Goal: Information Seeking & Learning: Learn about a topic

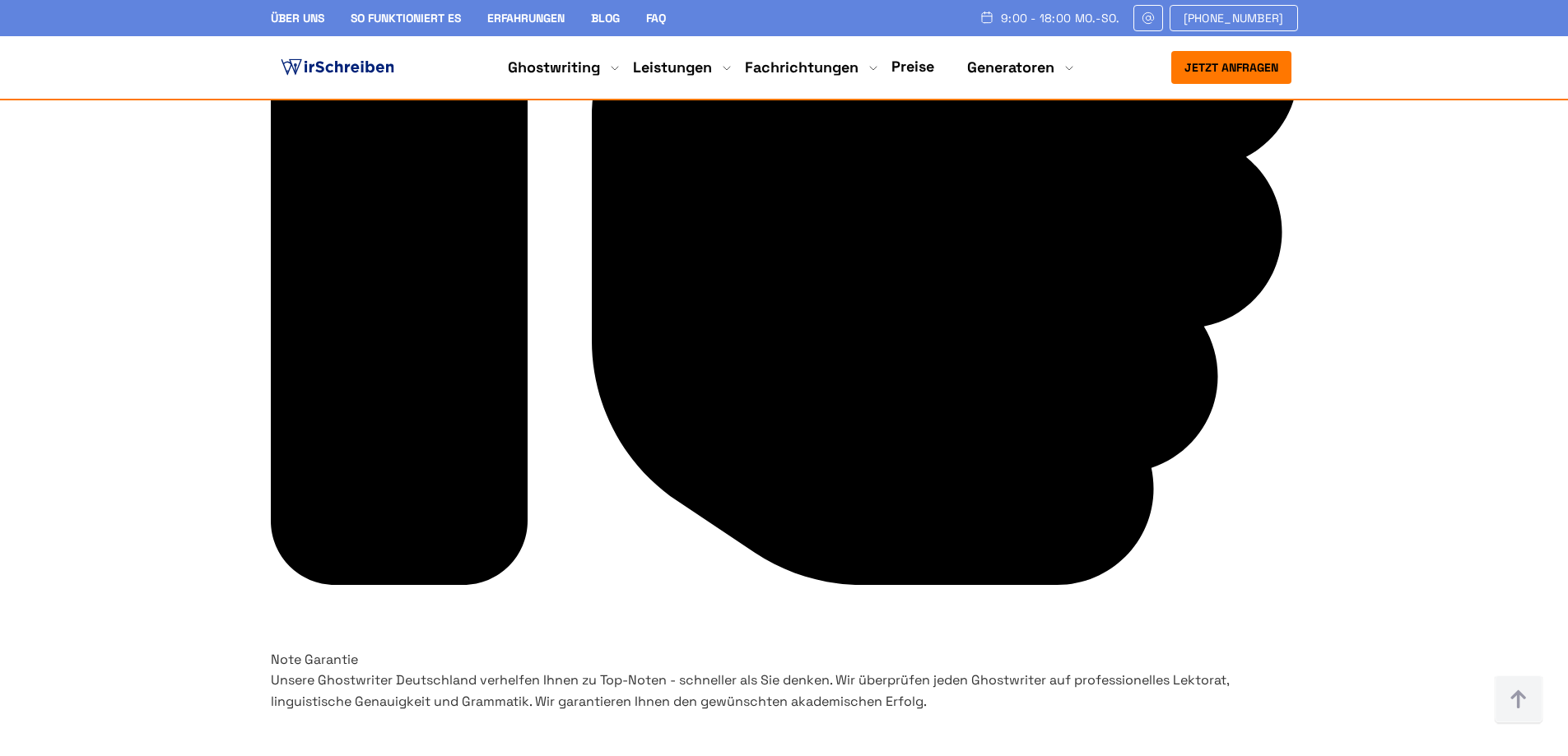
scroll to position [5038, 0]
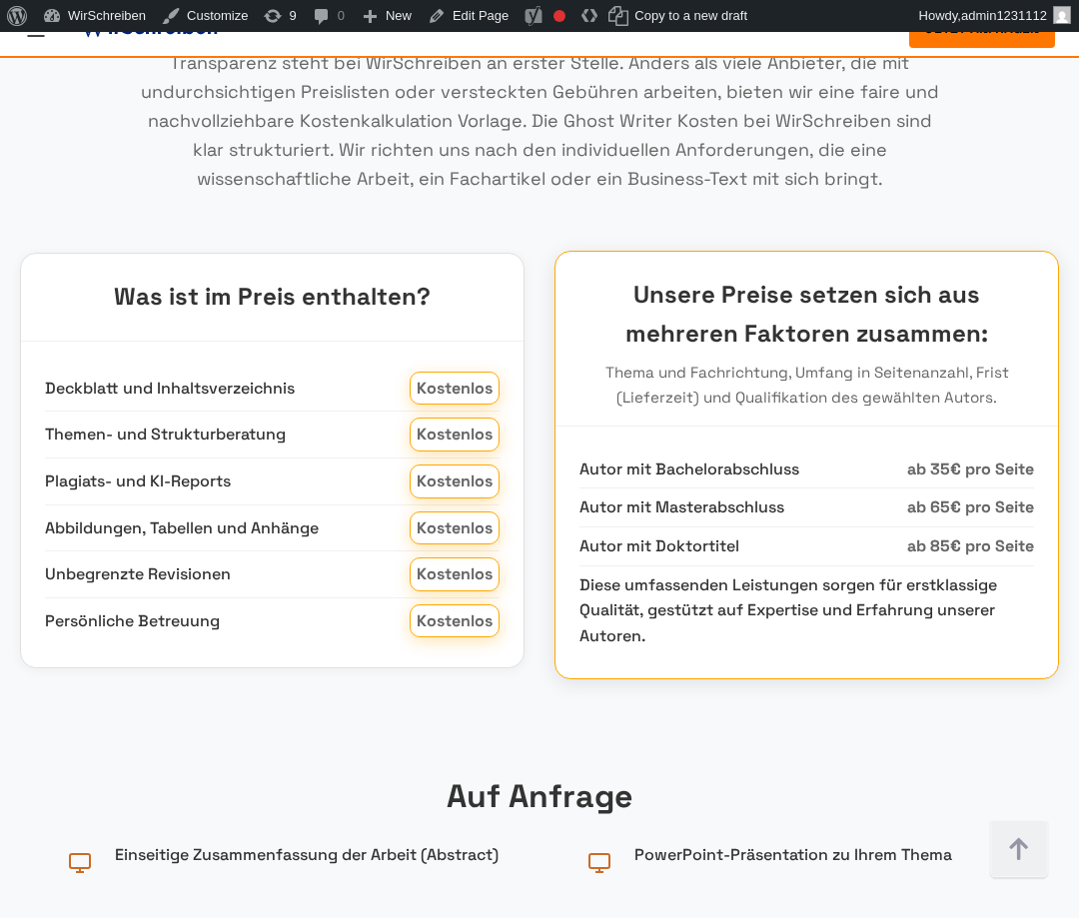
scroll to position [3960, 0]
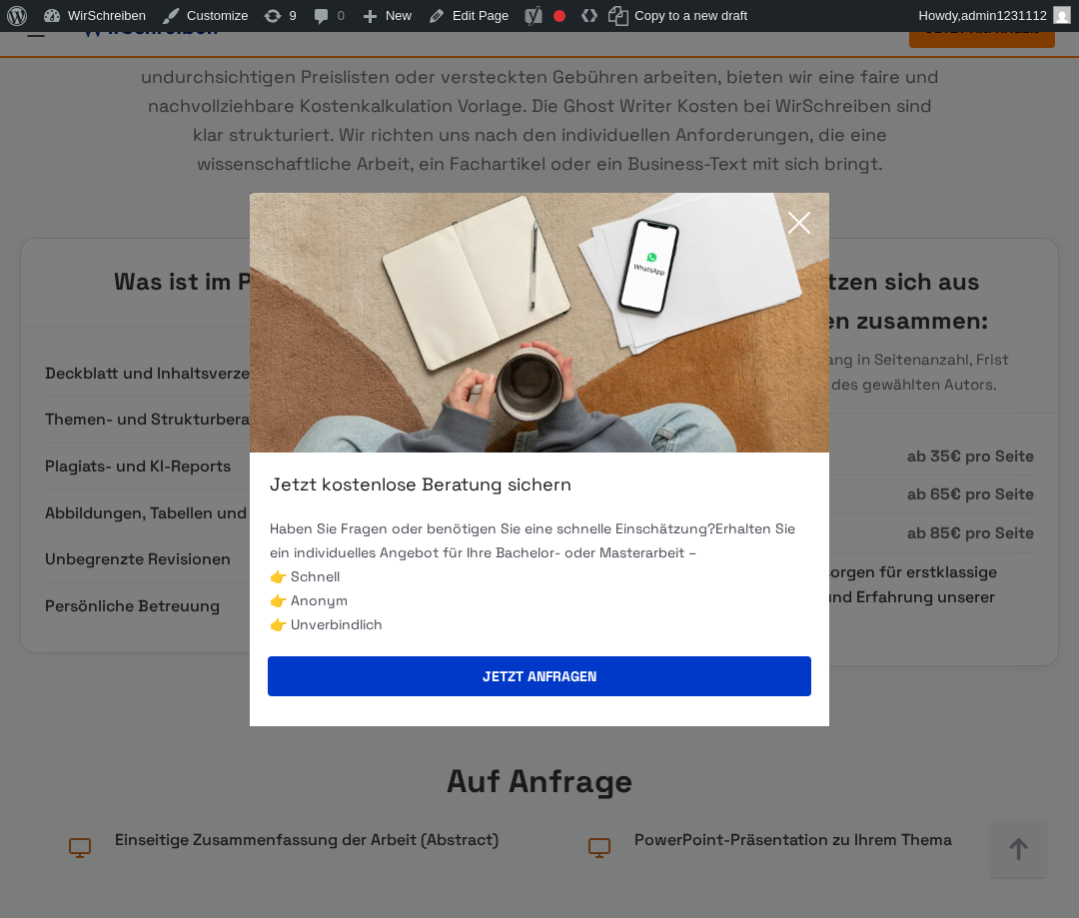
click at [801, 227] on icon at bounding box center [800, 223] width 40 height 40
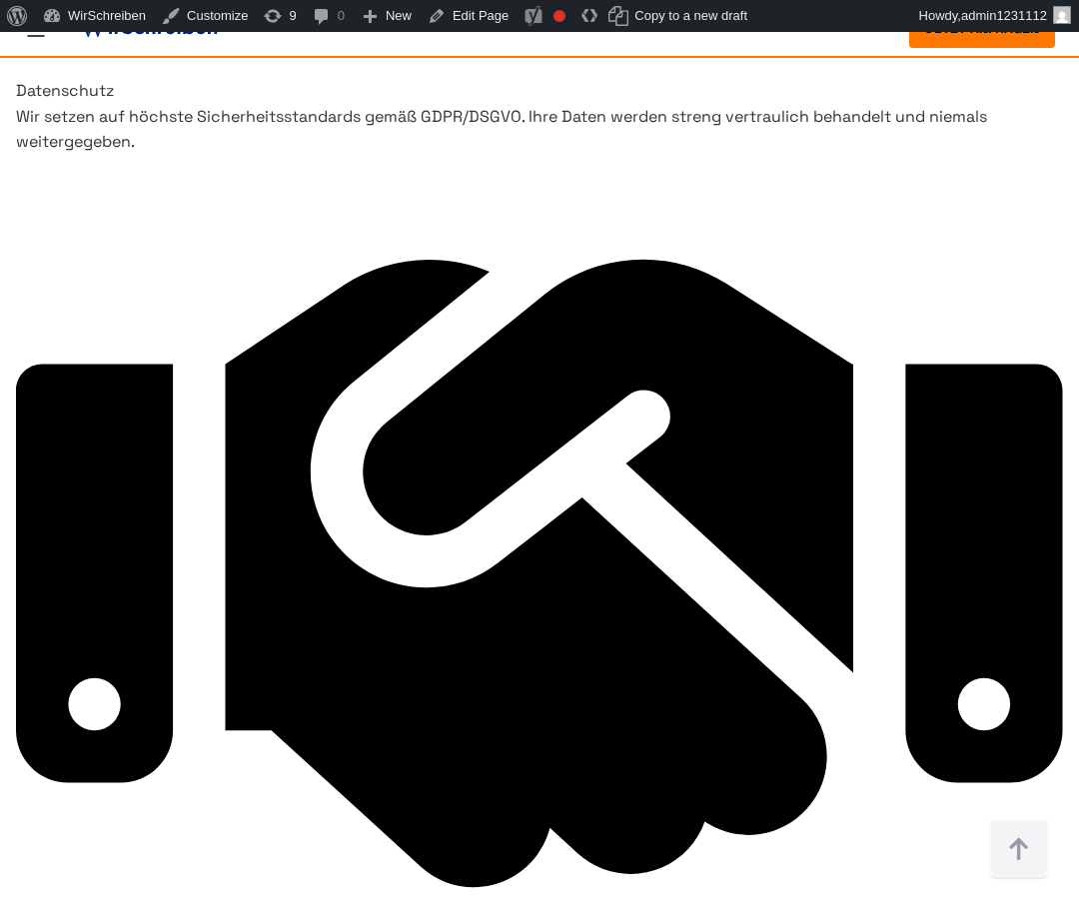
scroll to position [9528, 0]
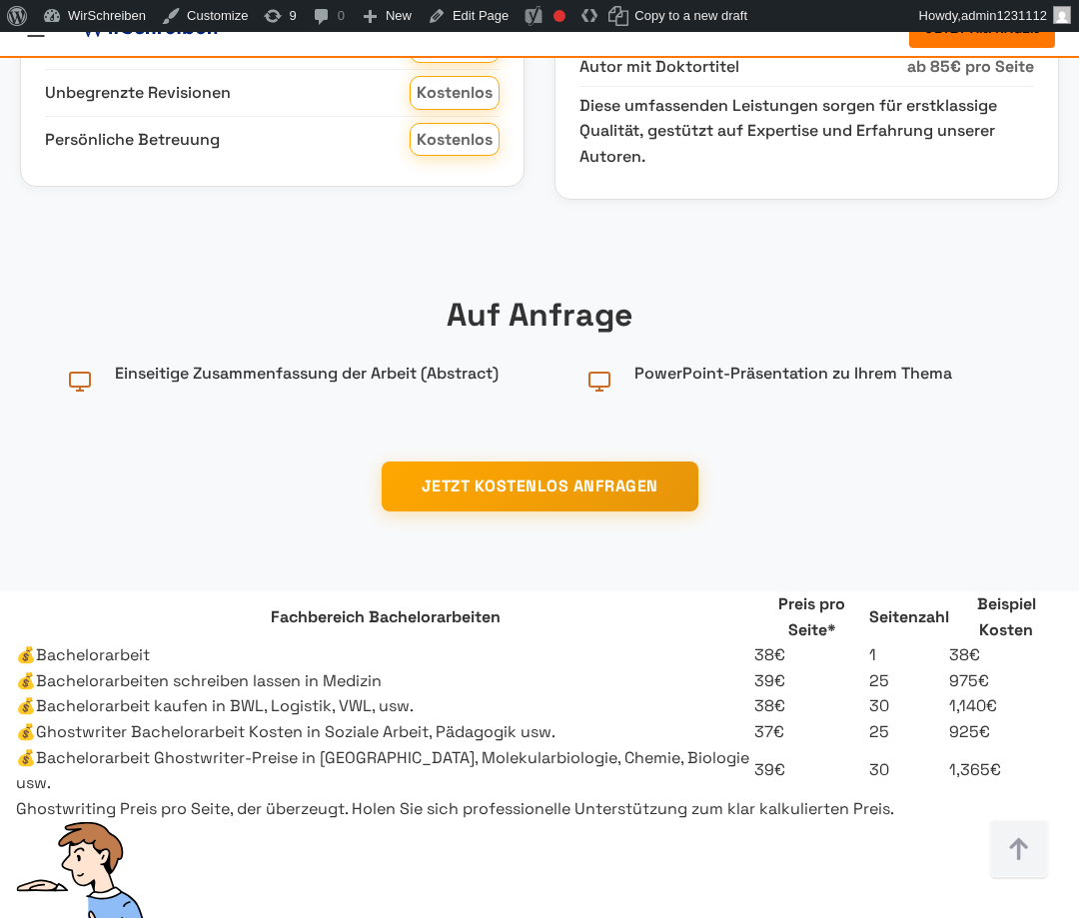
scroll to position [4610, 0]
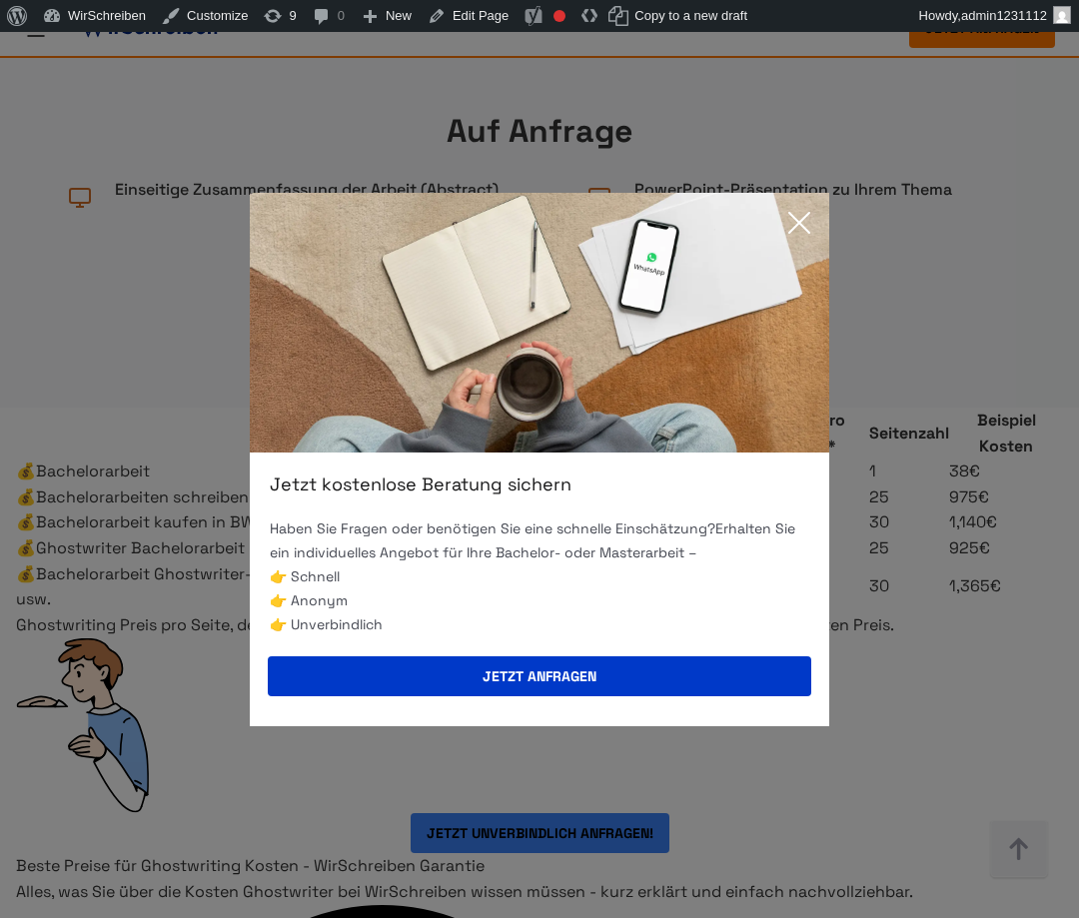
click at [808, 226] on icon at bounding box center [800, 223] width 40 height 40
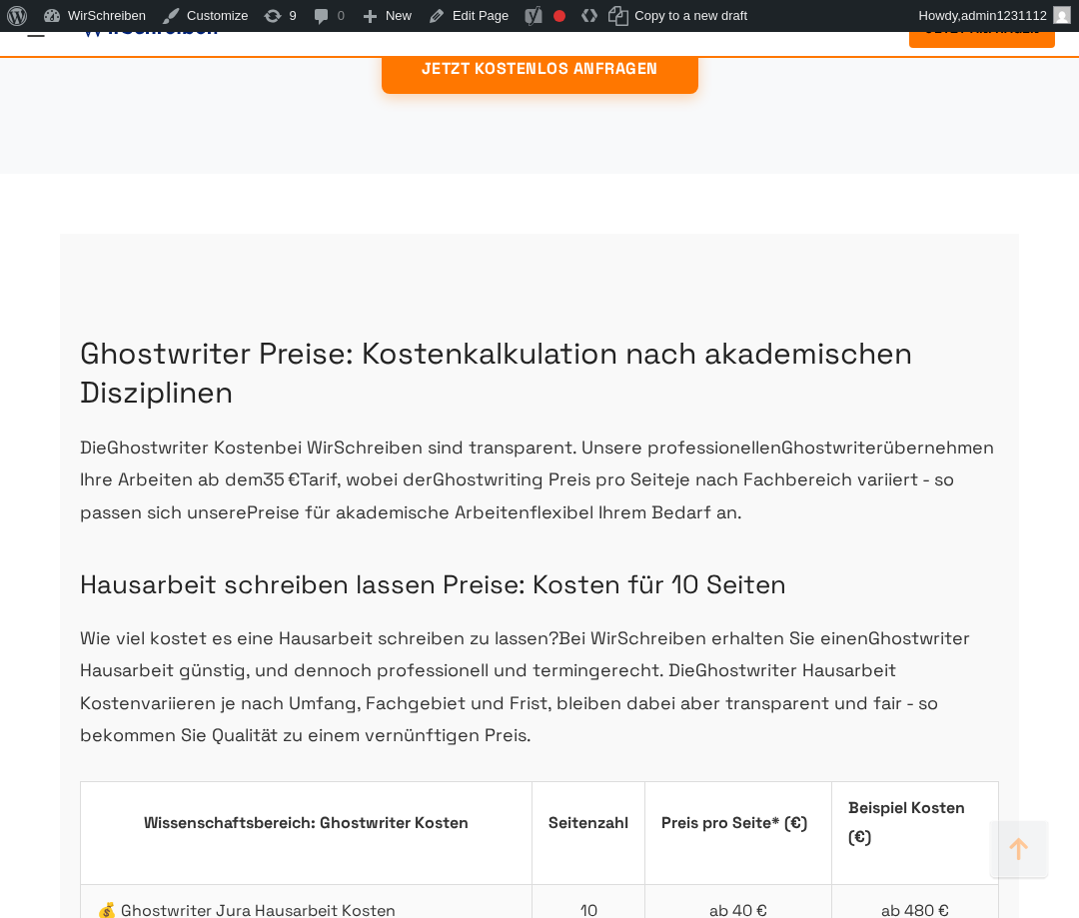
scroll to position [4794, 0]
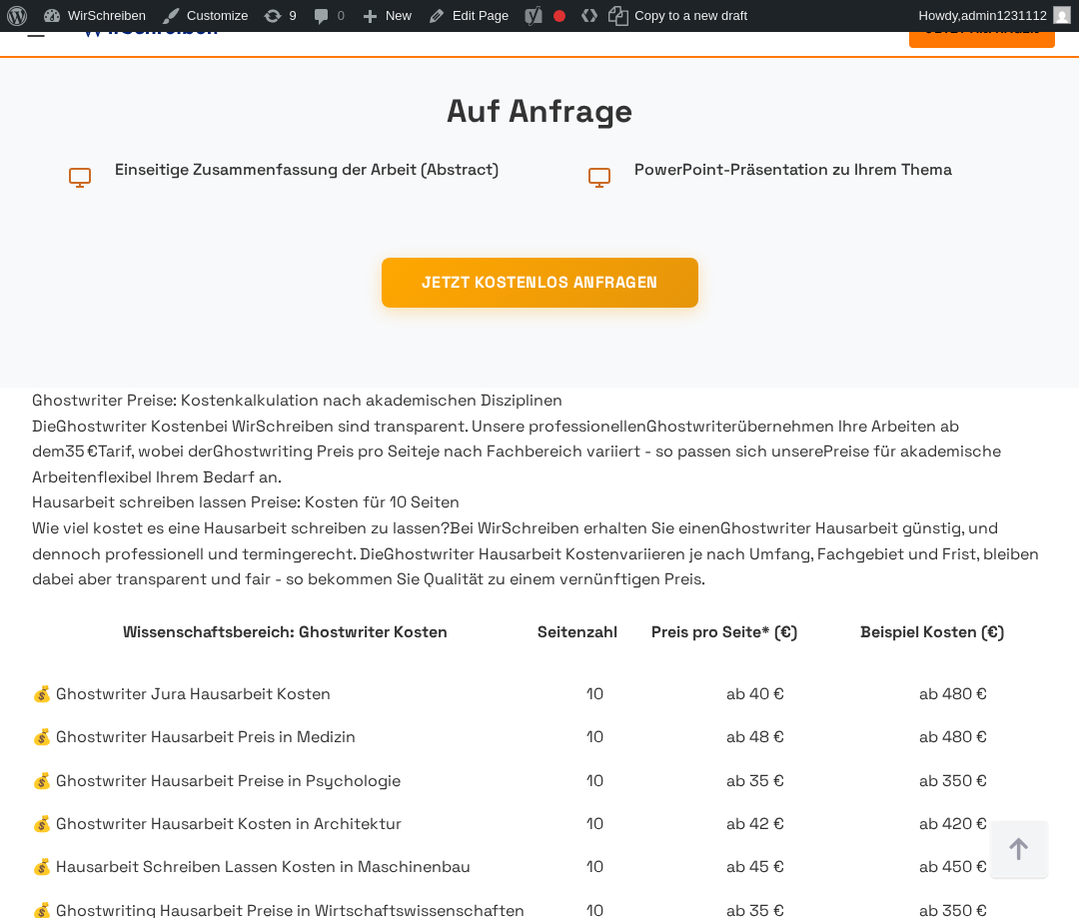
scroll to position [4554, 0]
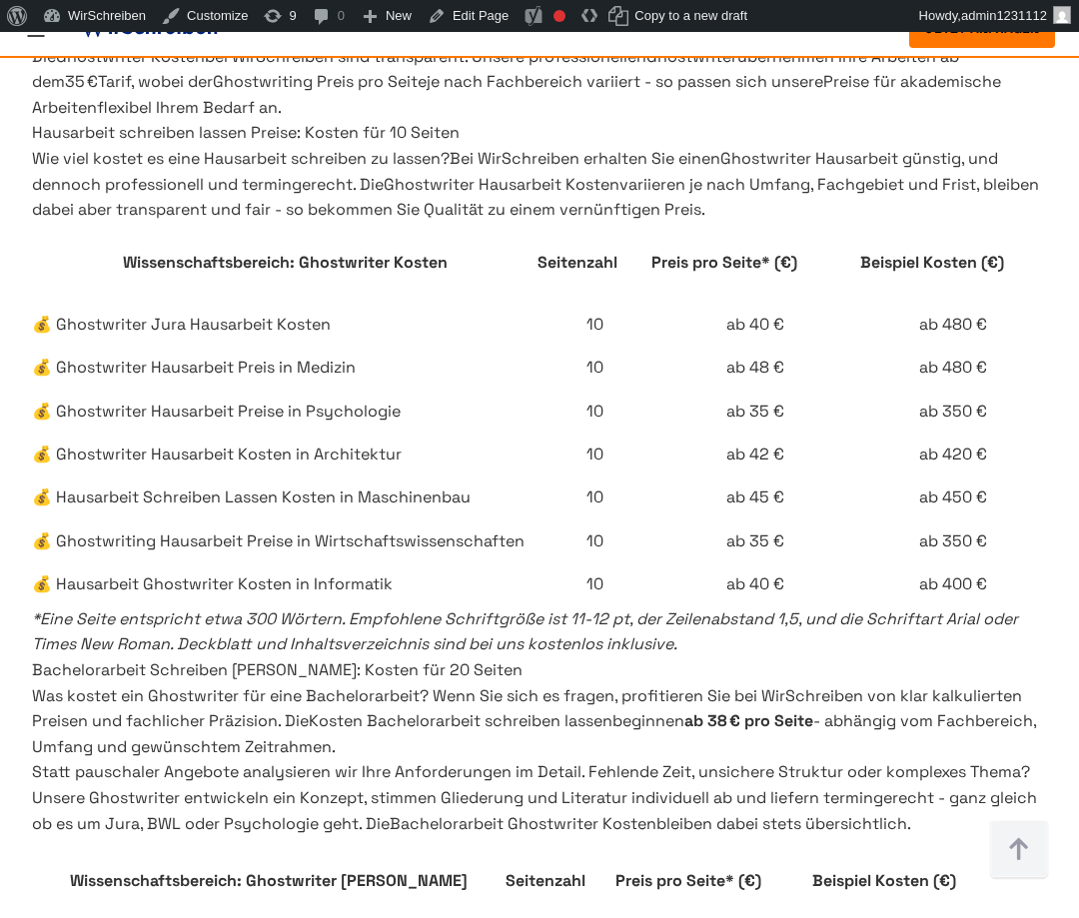
scroll to position [4758, 0]
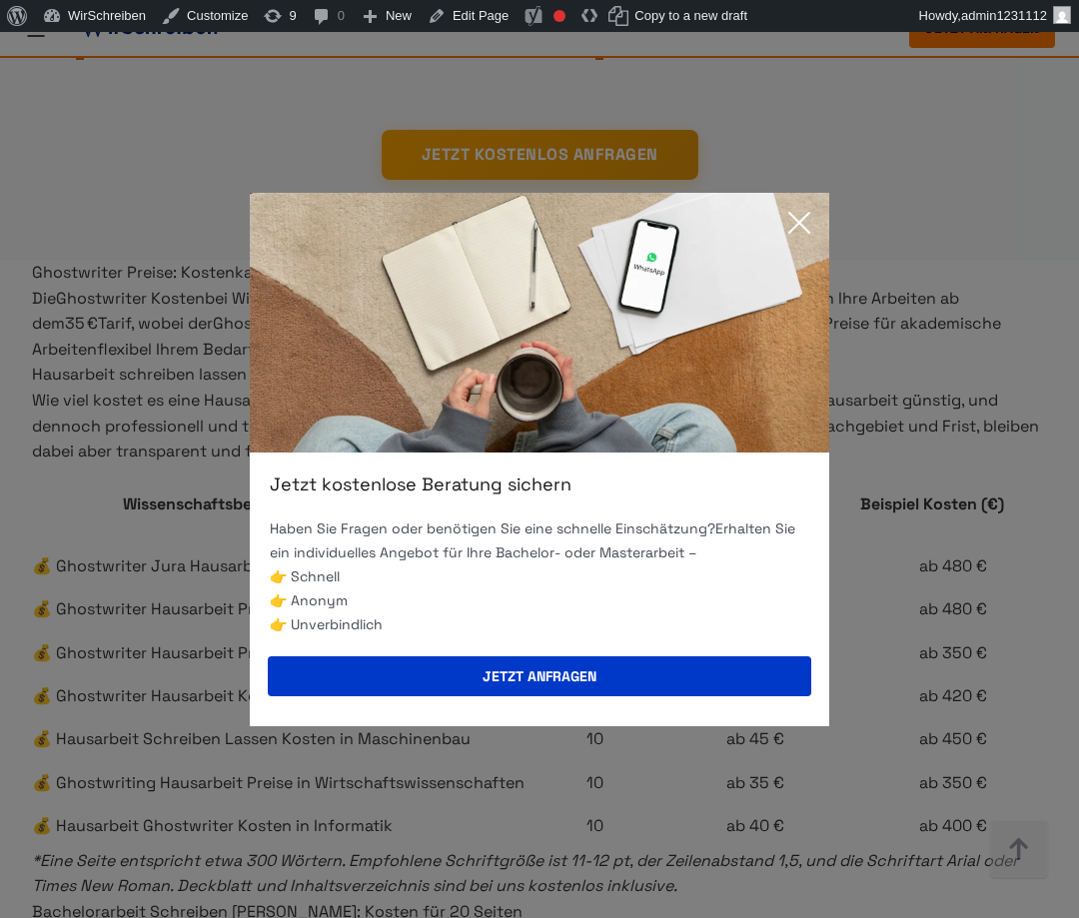
click at [804, 222] on icon at bounding box center [800, 223] width 40 height 40
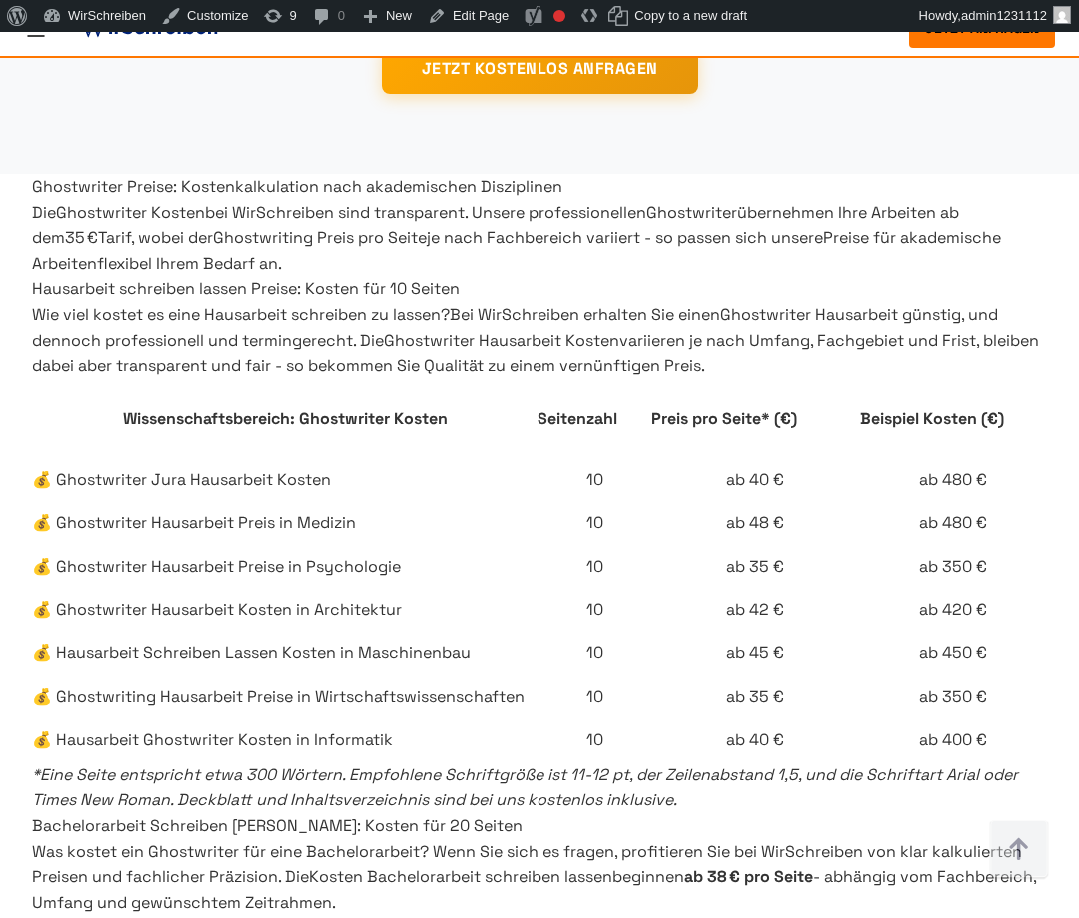
scroll to position [4734, 0]
